Goal: Book appointment/travel/reservation

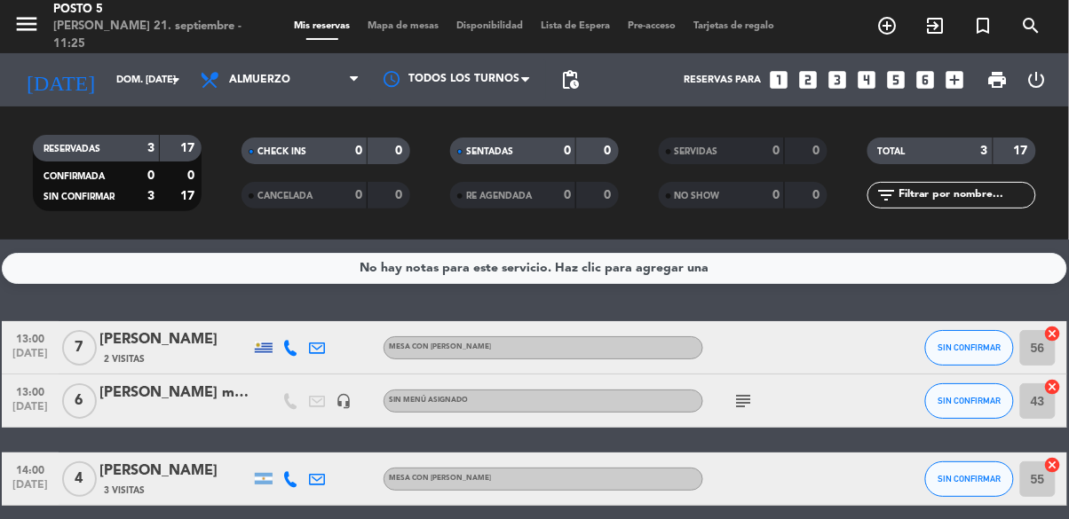
click at [833, 86] on icon "looks_3" at bounding box center [837, 79] width 23 height 23
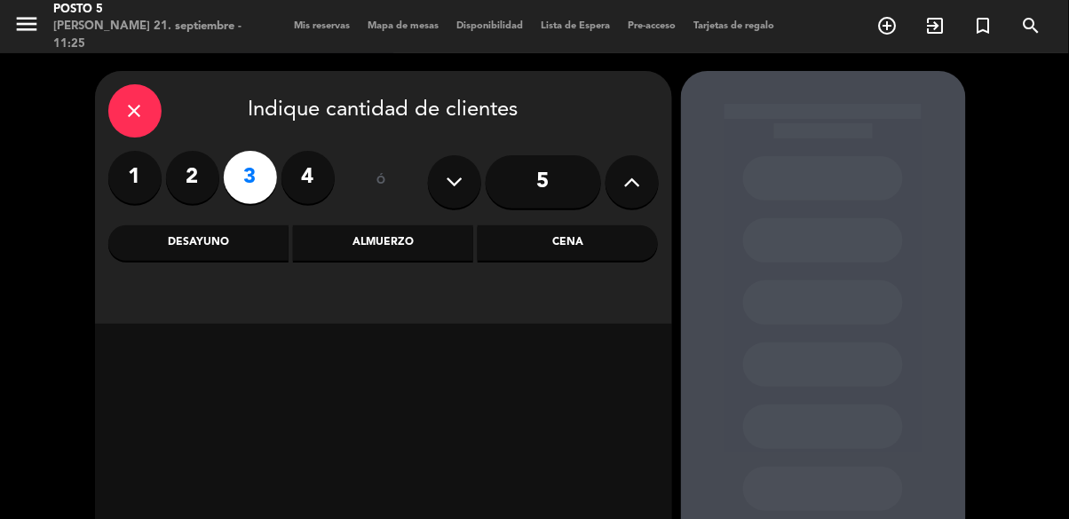
click at [423, 242] on div "Almuerzo" at bounding box center [383, 243] width 180 height 36
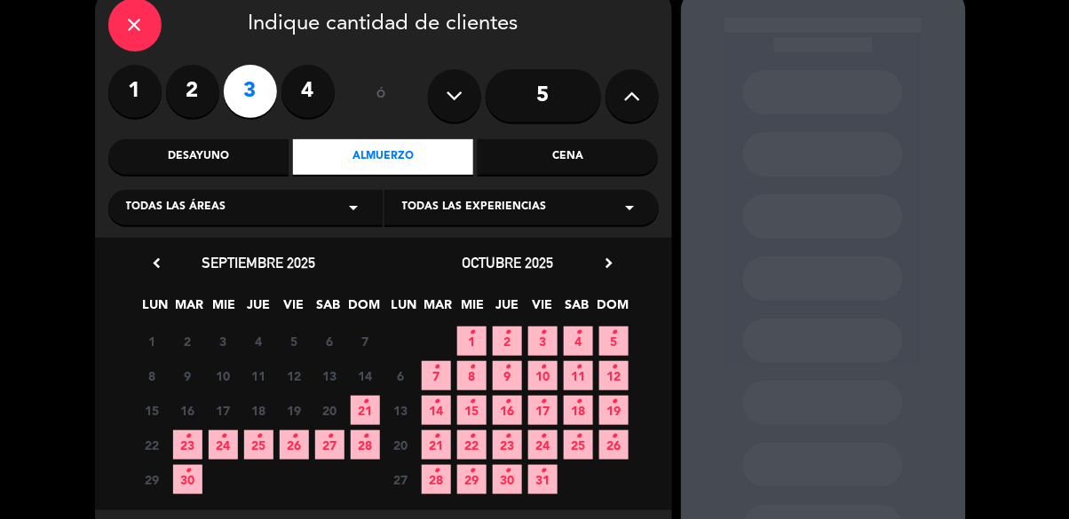
click at [377, 406] on span "21 •" at bounding box center [365, 410] width 29 height 29
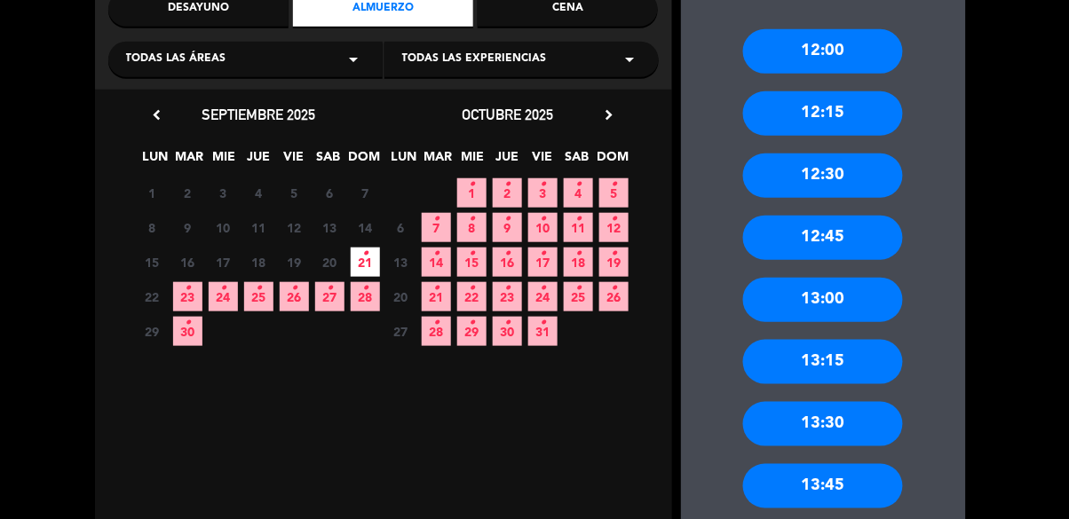
scroll to position [233, 0]
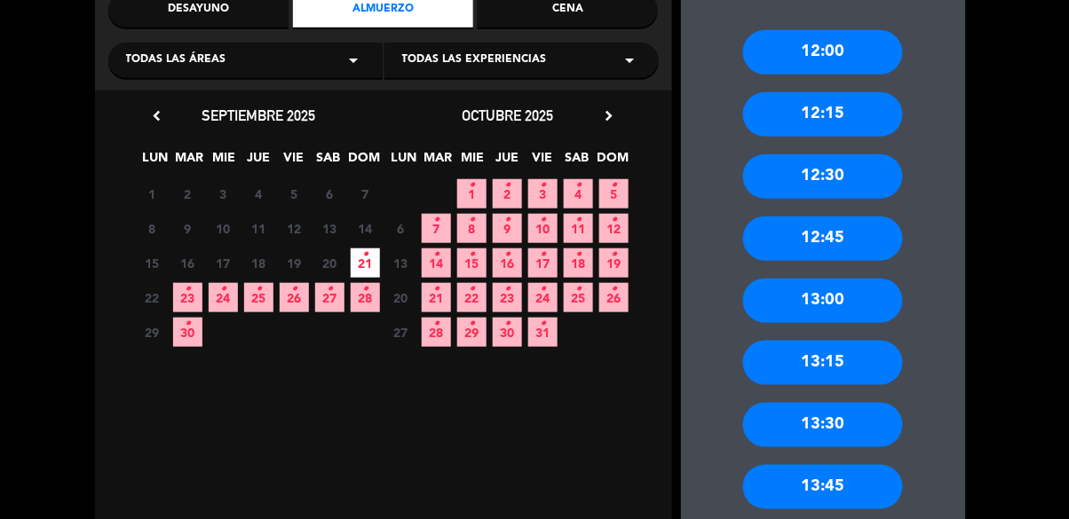
click at [879, 425] on div "13:30" at bounding box center [823, 425] width 160 height 44
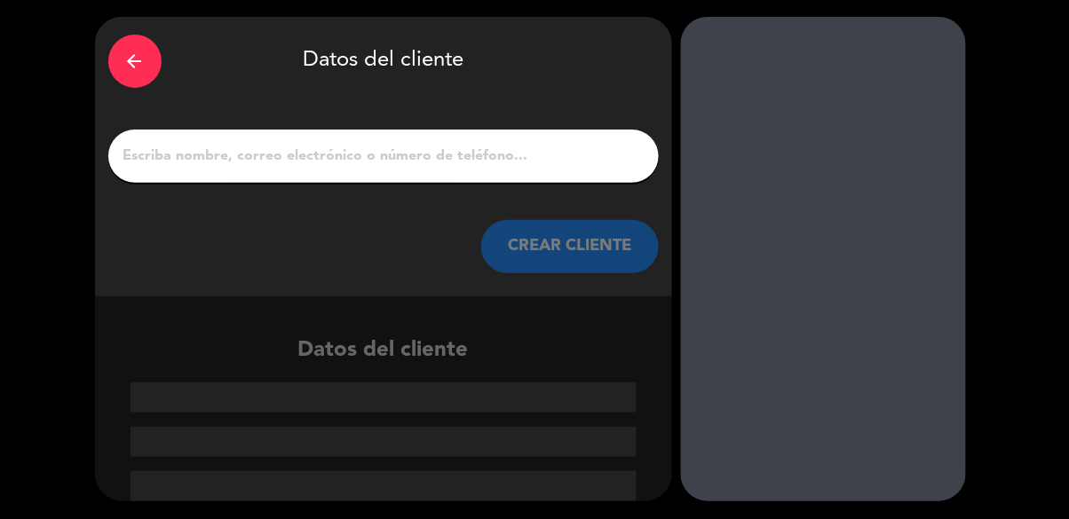
scroll to position [0, 0]
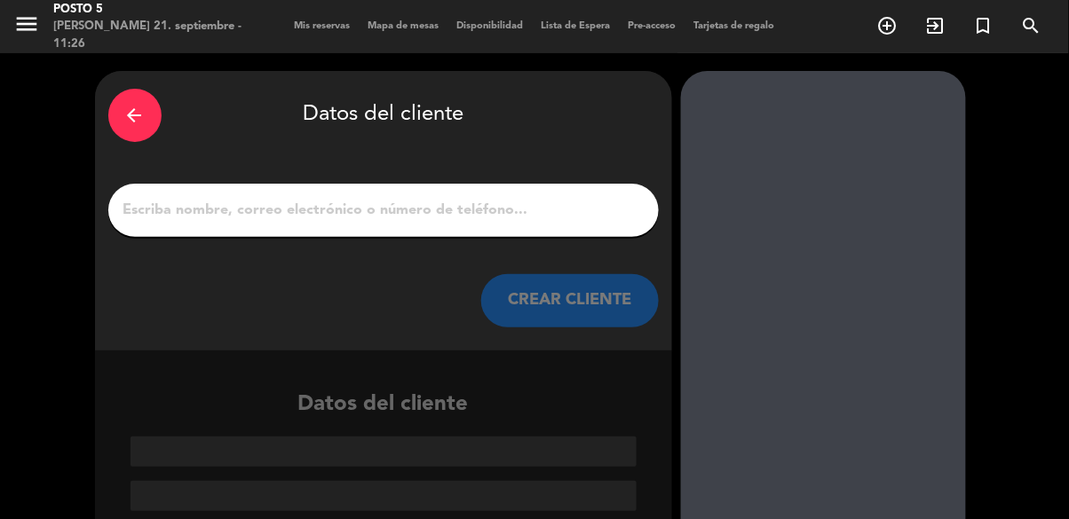
click at [554, 188] on div at bounding box center [383, 210] width 550 height 53
click at [550, 213] on input "1" at bounding box center [384, 210] width 524 height 25
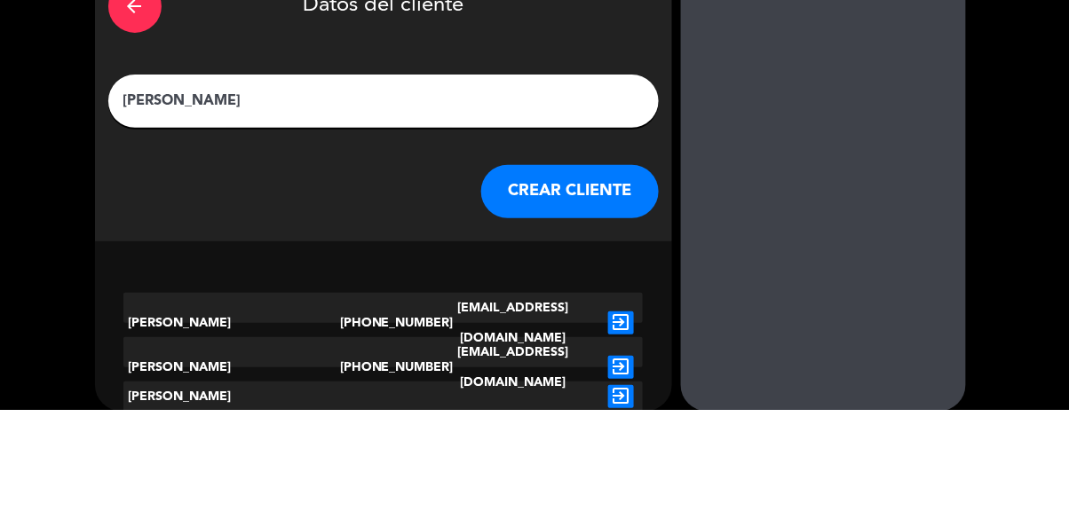
type input "[PERSON_NAME]"
click at [779, 254] on div at bounding box center [823, 296] width 285 height 450
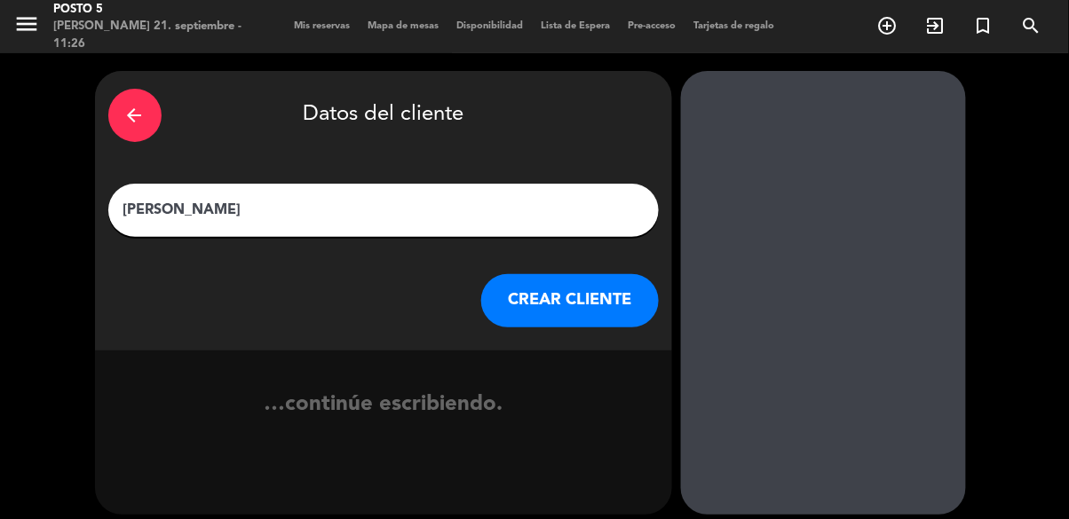
click at [635, 286] on button "CREAR CLIENTE" at bounding box center [570, 300] width 178 height 53
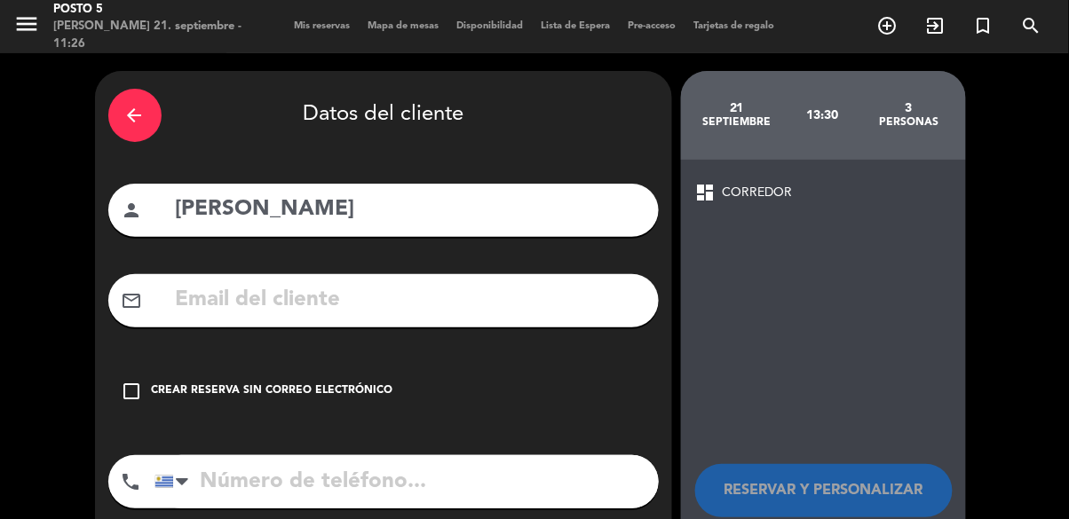
click at [138, 394] on icon "check_box_outline_blank" at bounding box center [132, 391] width 21 height 21
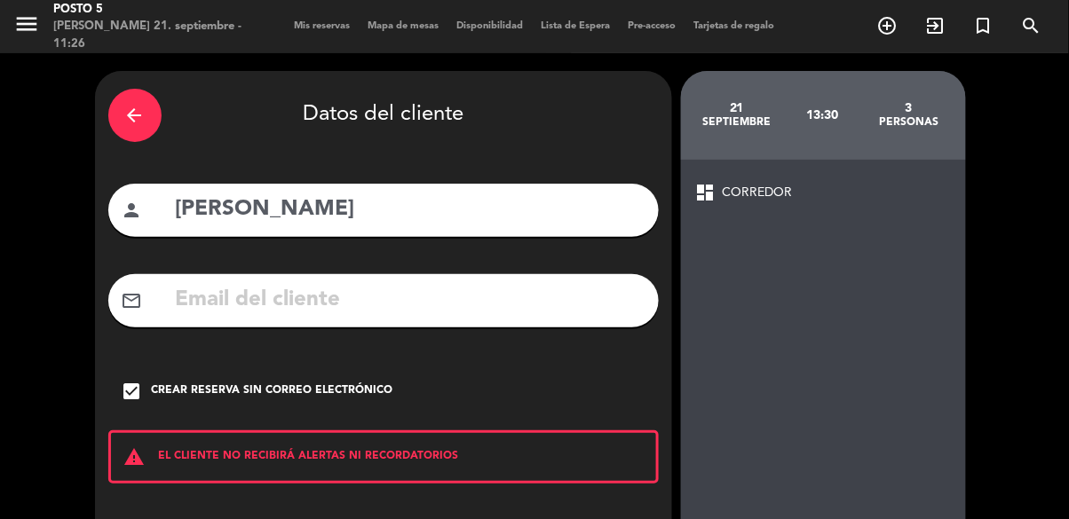
scroll to position [79, 0]
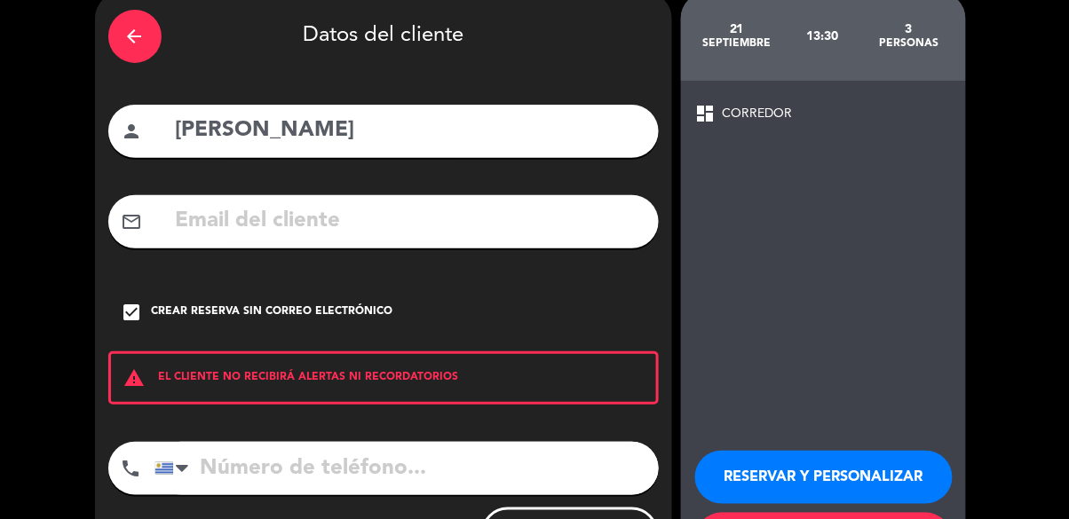
click at [788, 477] on button "RESERVAR Y PERSONALIZAR" at bounding box center [823, 477] width 257 height 53
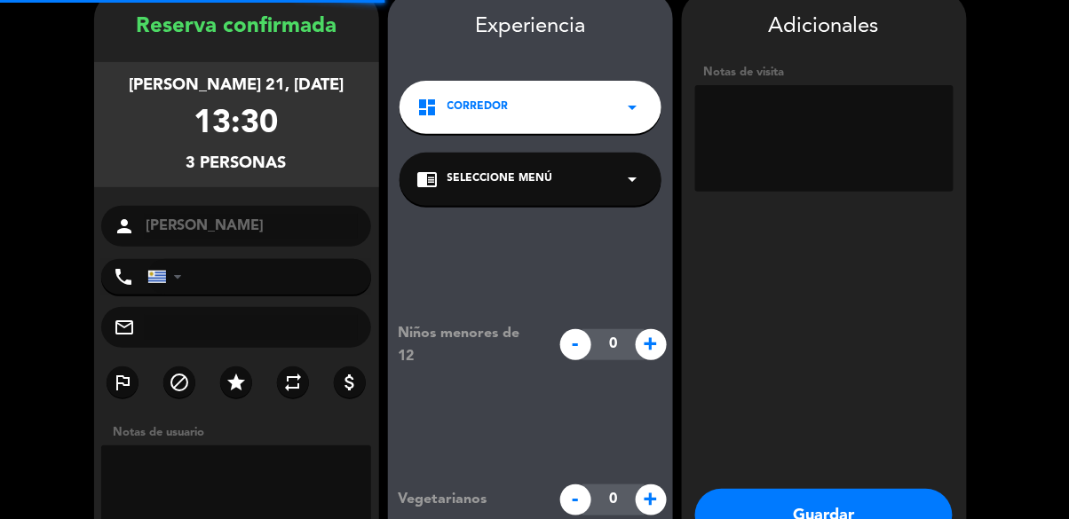
scroll to position [71, 0]
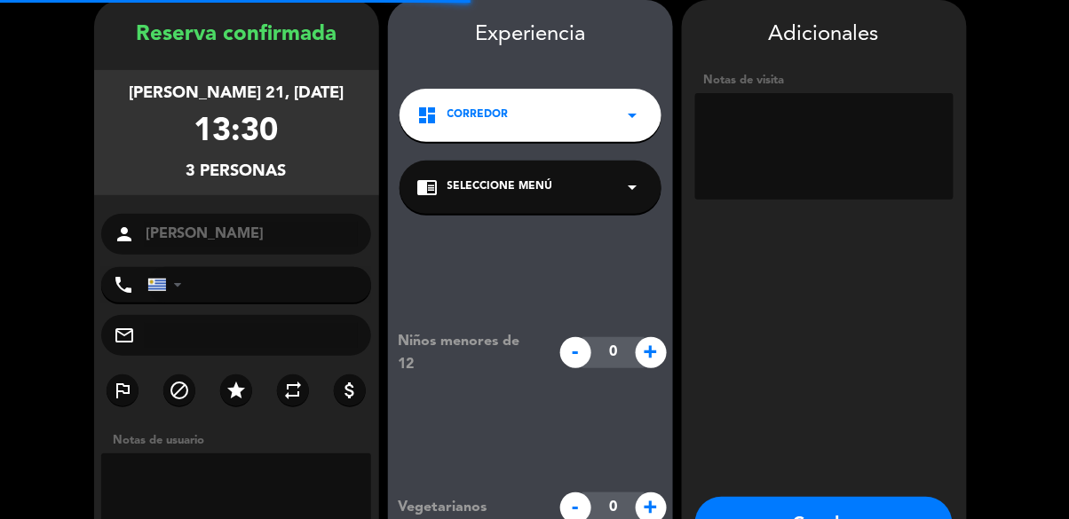
click at [802, 154] on textarea at bounding box center [824, 146] width 258 height 107
type textarea "Mesa"
click at [997, 150] on booking-confirmed "Reserva confirmada [PERSON_NAME] 21, [DATE] 13:30 3 personas person [PERSON_NAM…" at bounding box center [534, 310] width 1033 height 621
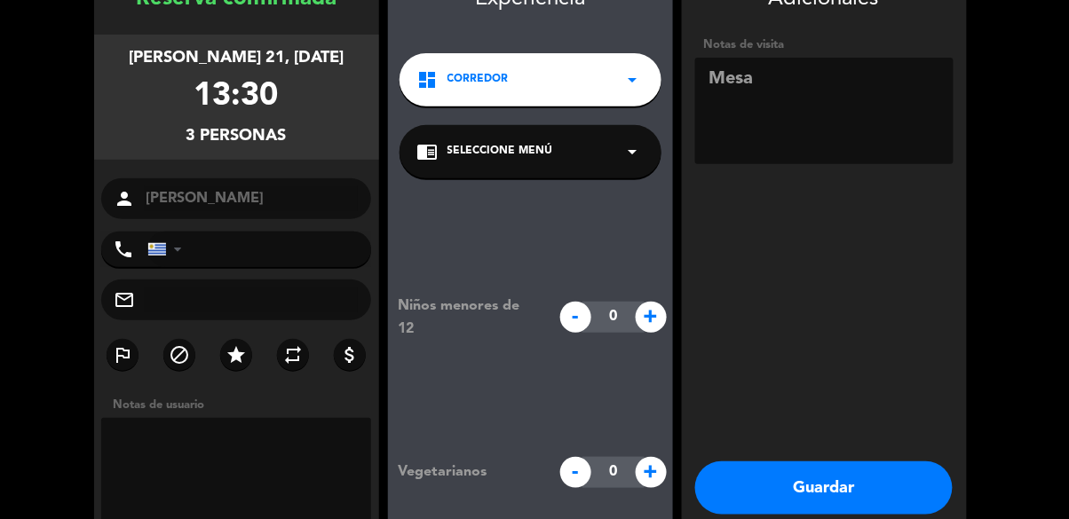
click at [810, 486] on button "Guardar" at bounding box center [823, 488] width 257 height 53
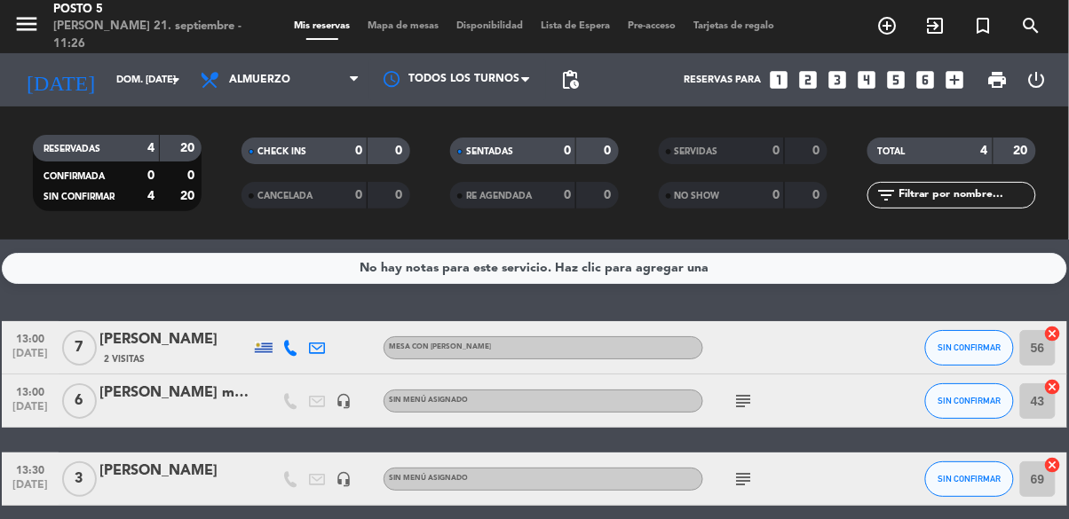
scroll to position [68, 0]
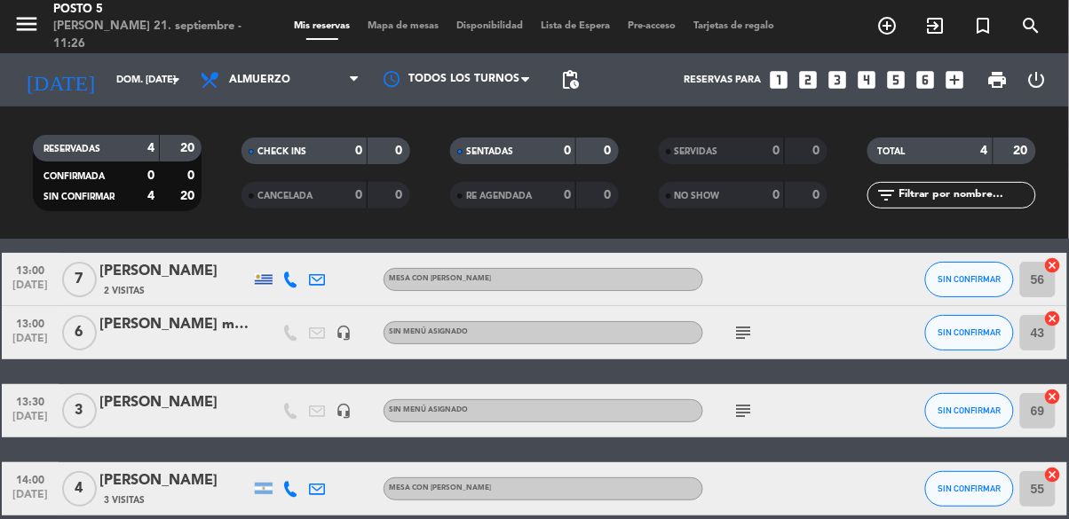
click at [1057, 398] on icon "cancel" at bounding box center [1053, 397] width 18 height 18
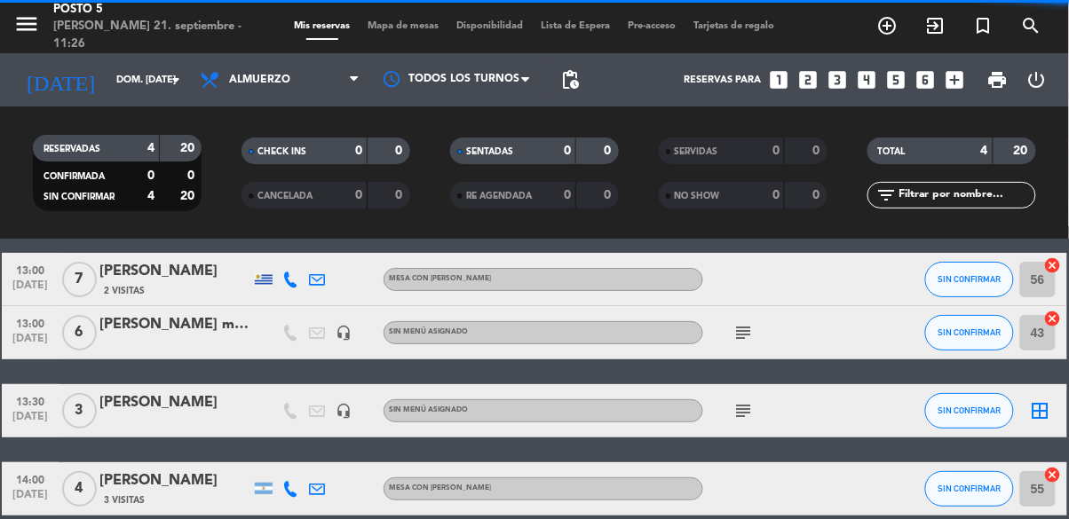
click at [1043, 411] on icon "border_all" at bounding box center [1040, 410] width 21 height 21
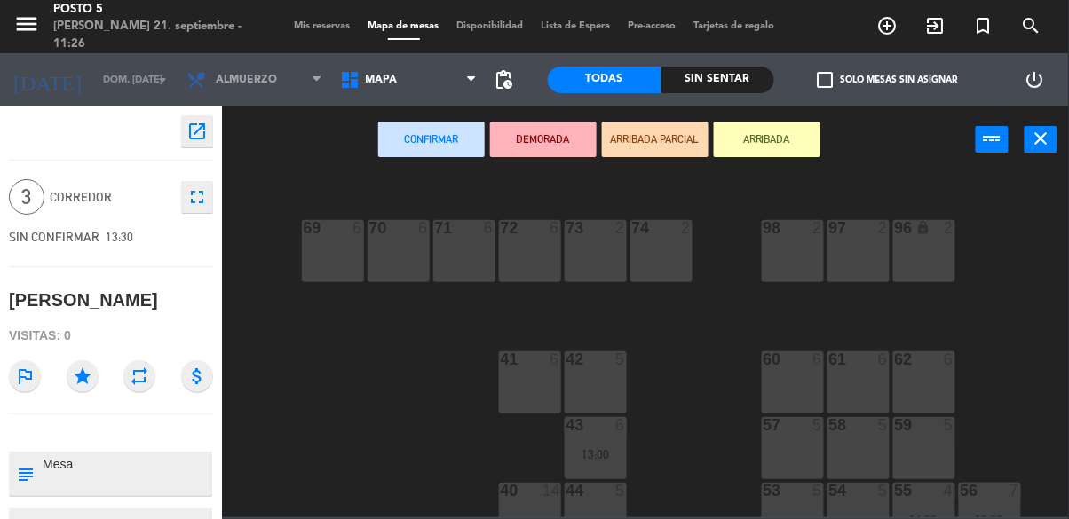
scroll to position [249, 0]
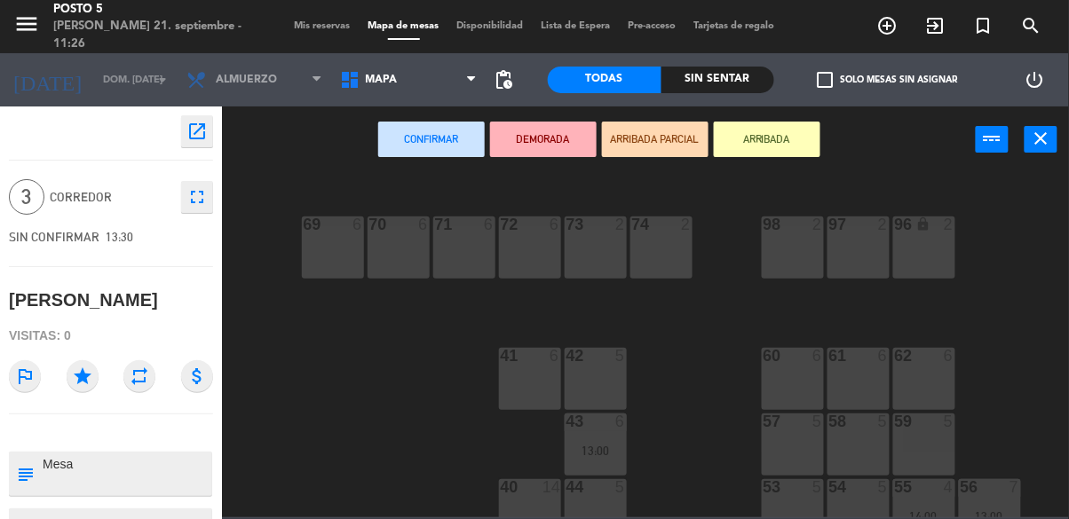
click at [865, 446] on div "58 5" at bounding box center [858, 445] width 62 height 62
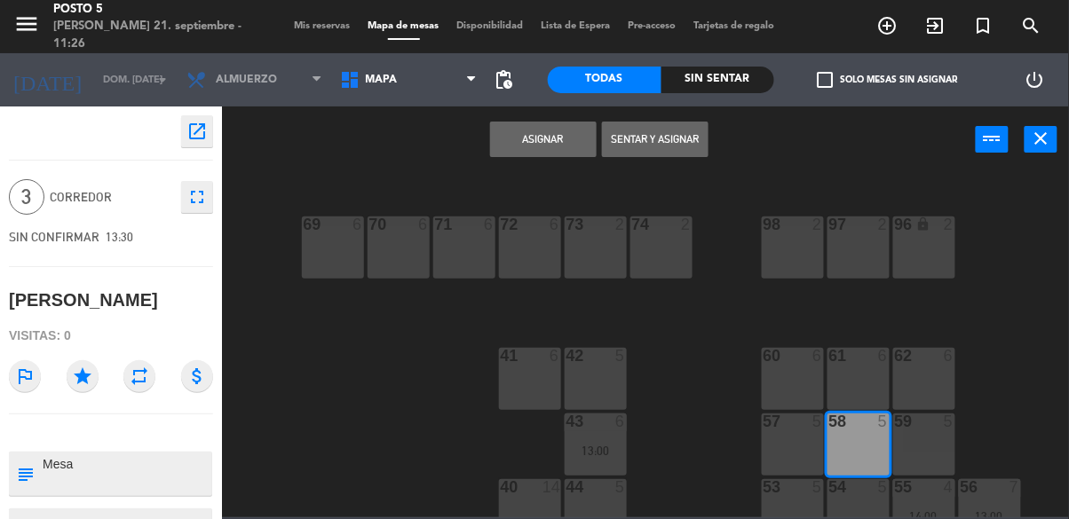
click at [543, 145] on button "Asignar" at bounding box center [543, 140] width 107 height 36
